Goal: Check status

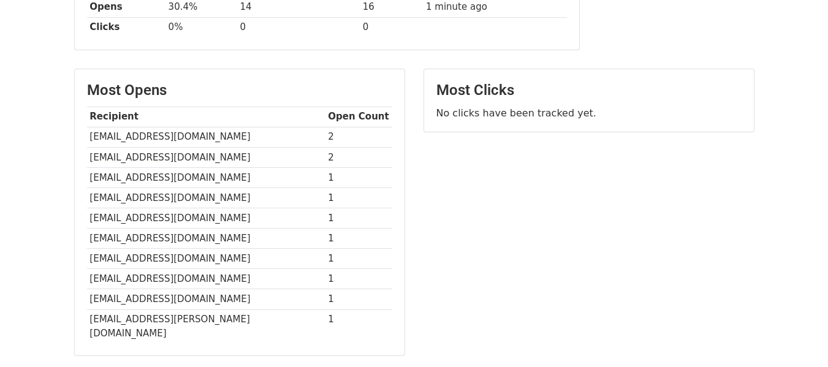
click at [705, 259] on div "Most Clicks No clicks have been tracked yet." at bounding box center [588, 219] width 349 height 300
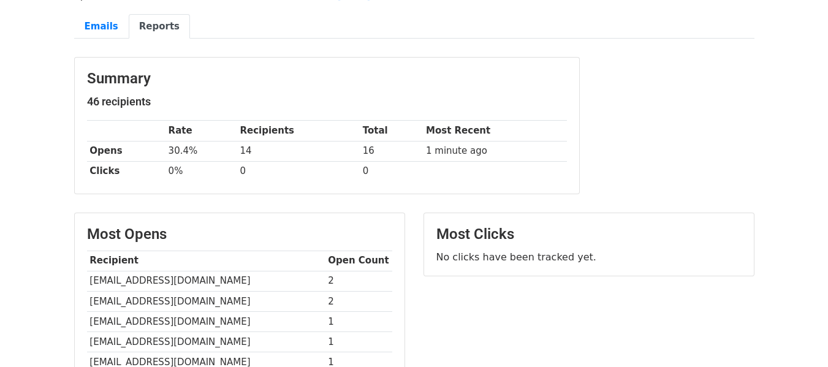
scroll to position [123, 0]
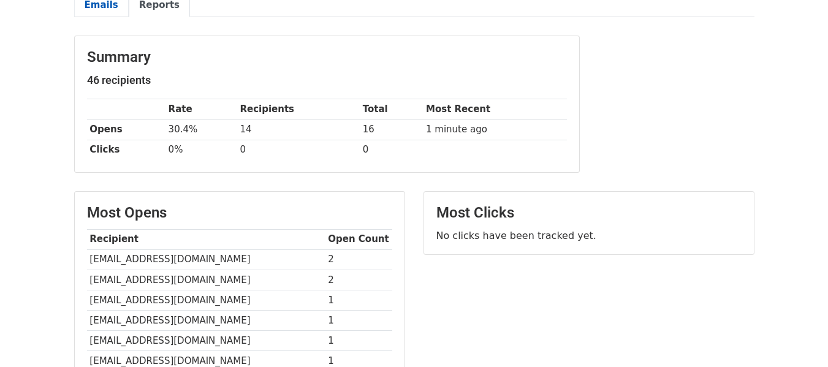
click at [87, 12] on link "Emails" at bounding box center [101, 5] width 55 height 25
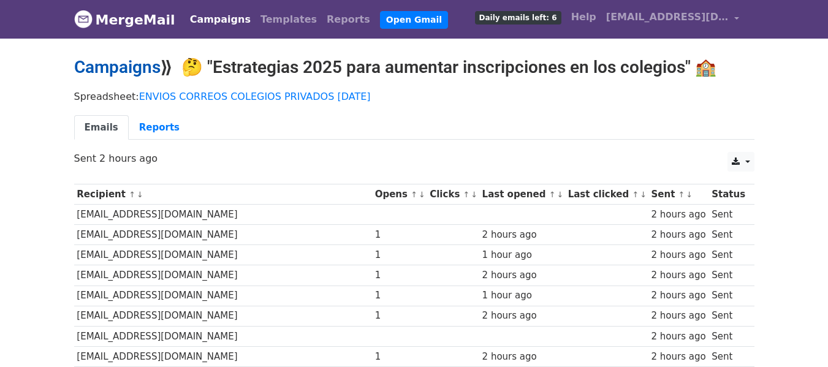
click at [122, 70] on link "Campaigns" at bounding box center [117, 67] width 86 height 20
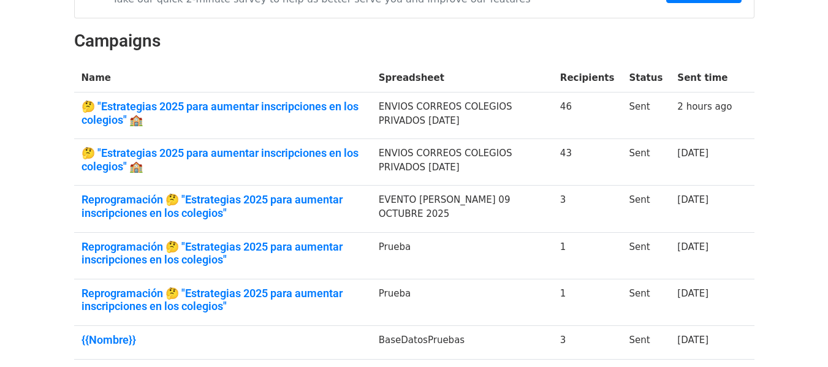
scroll to position [164, 0]
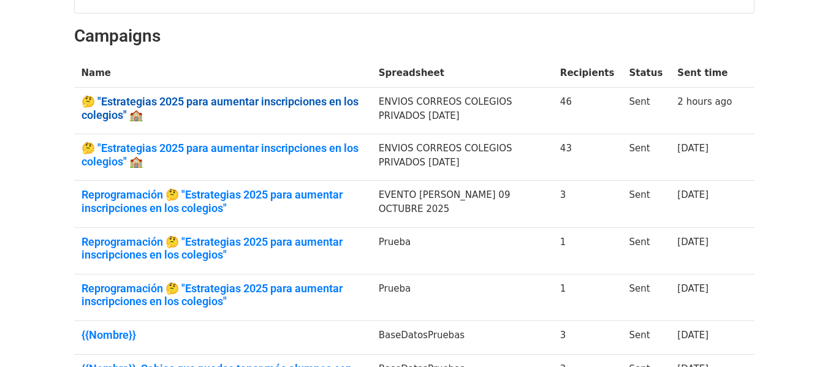
click at [295, 95] on link "🤔 "Estrategias 2025 para aumentar inscripciones en los colegios" 🏫" at bounding box center [223, 108] width 283 height 26
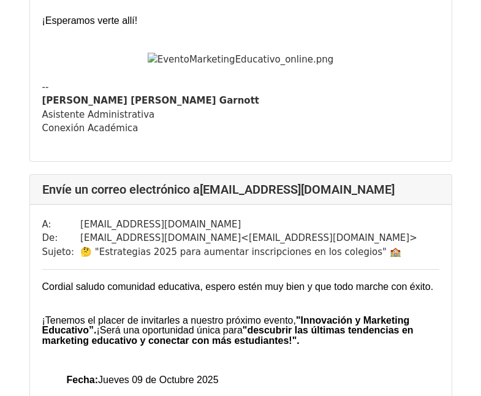
scroll to position [307, 0]
